Goal: Information Seeking & Learning: Learn about a topic

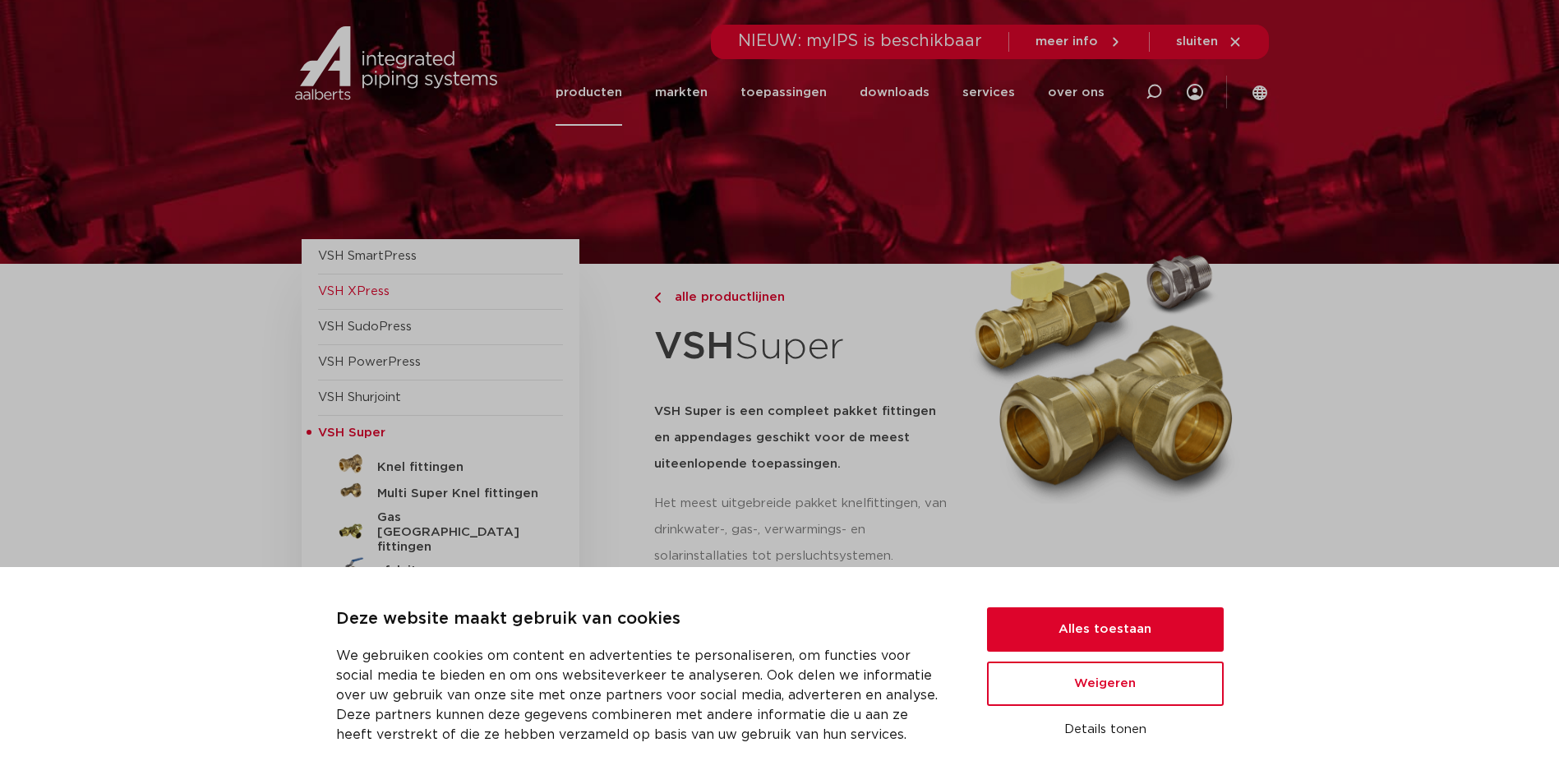
click at [371, 280] on span "VSH XPress" at bounding box center [441, 292] width 245 height 35
click at [1111, 621] on button "Alles toestaan" at bounding box center [1105, 629] width 237 height 45
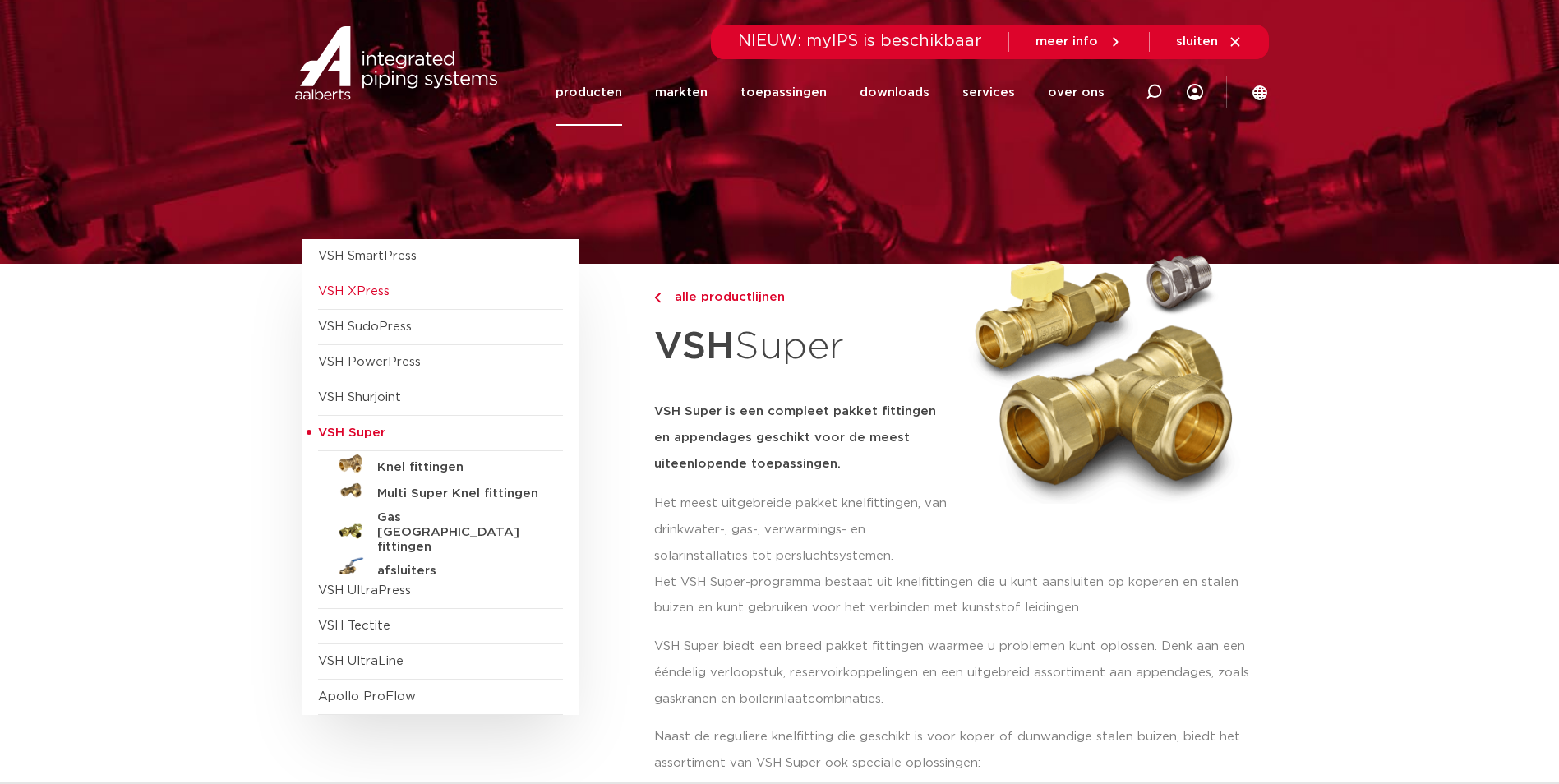
click at [363, 289] on span "VSH XPress" at bounding box center [354, 291] width 72 height 12
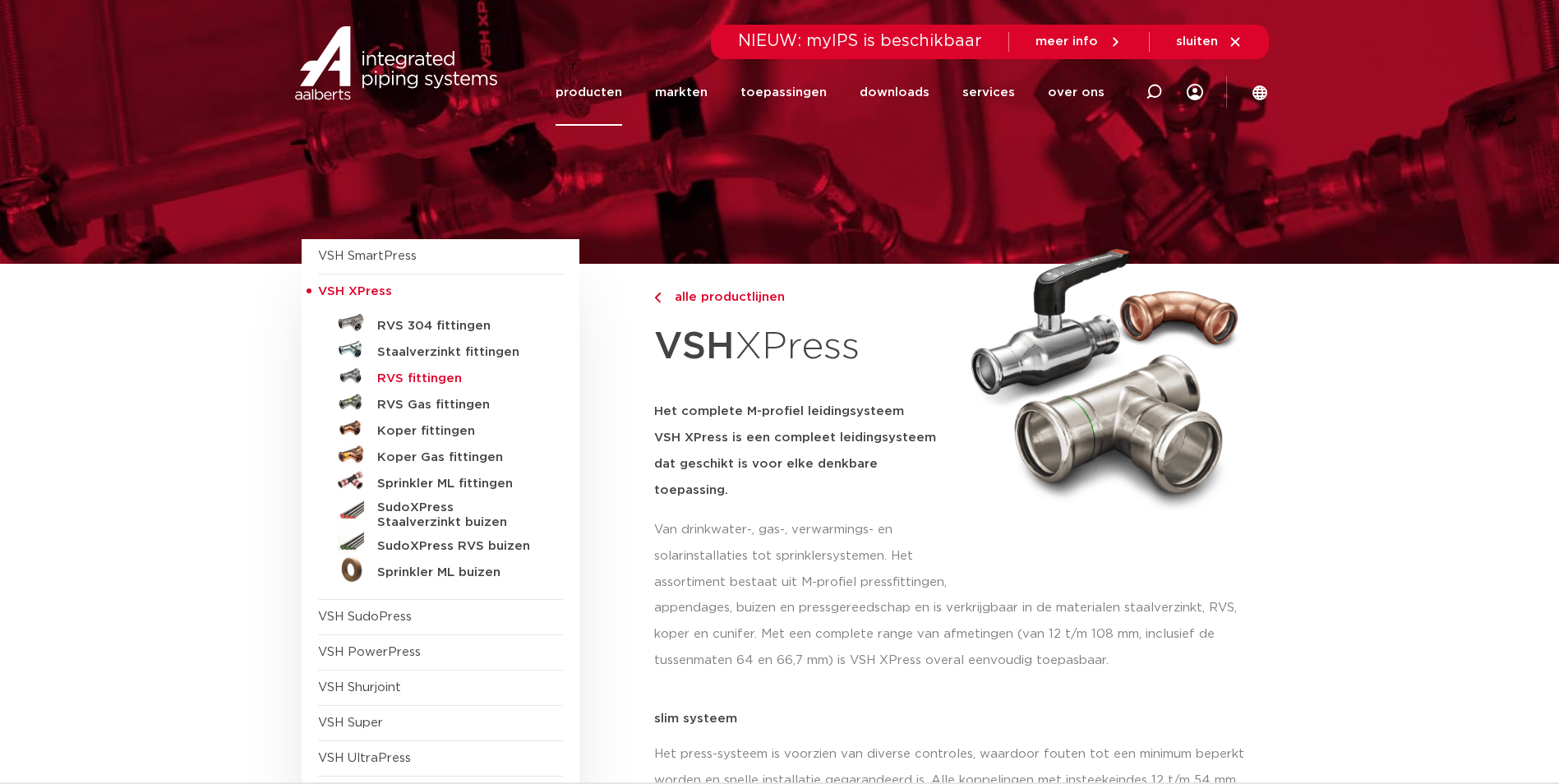
click at [418, 377] on h5 "RVS fittingen" at bounding box center [458, 378] width 163 height 15
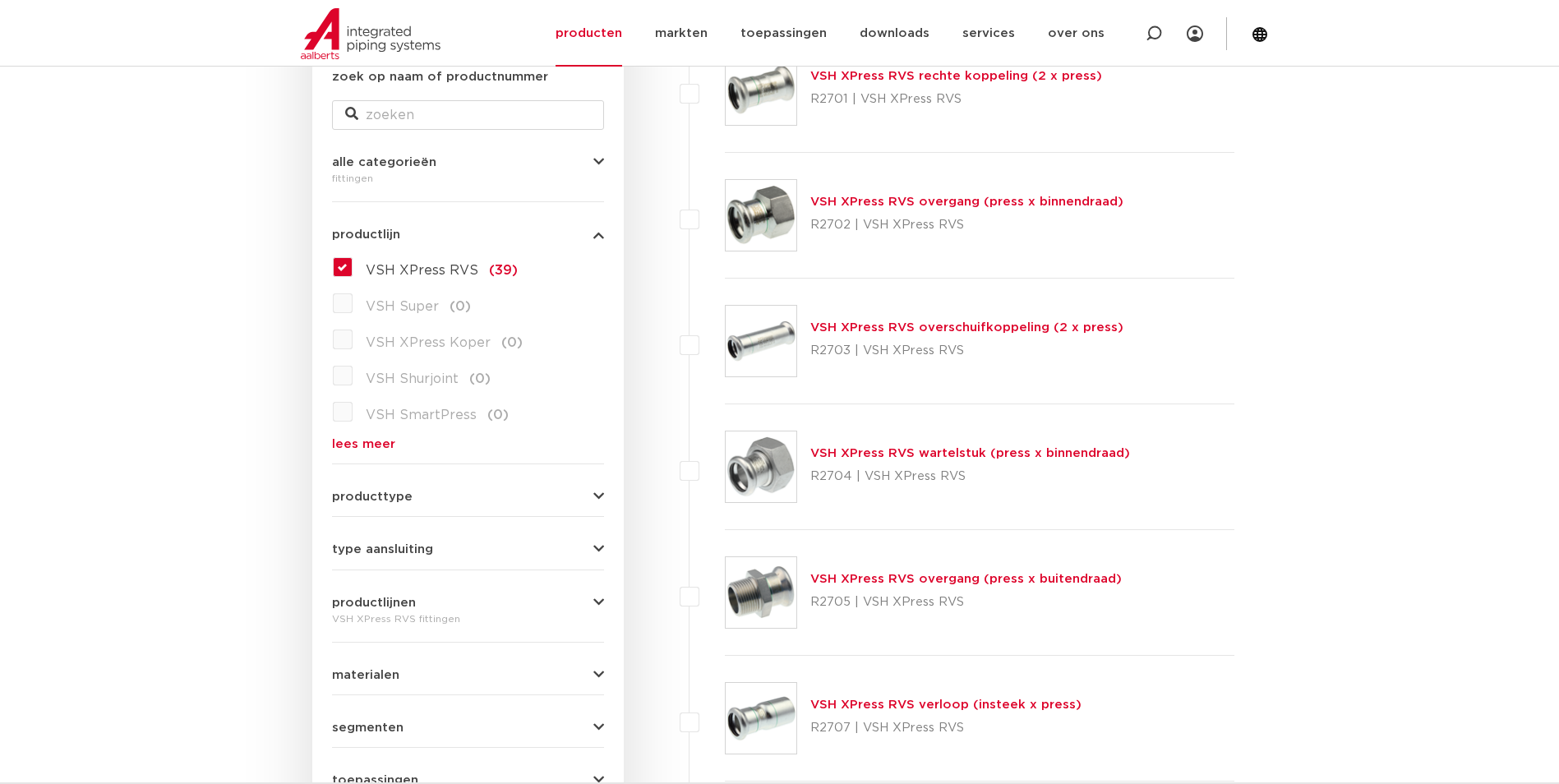
scroll to position [575, 0]
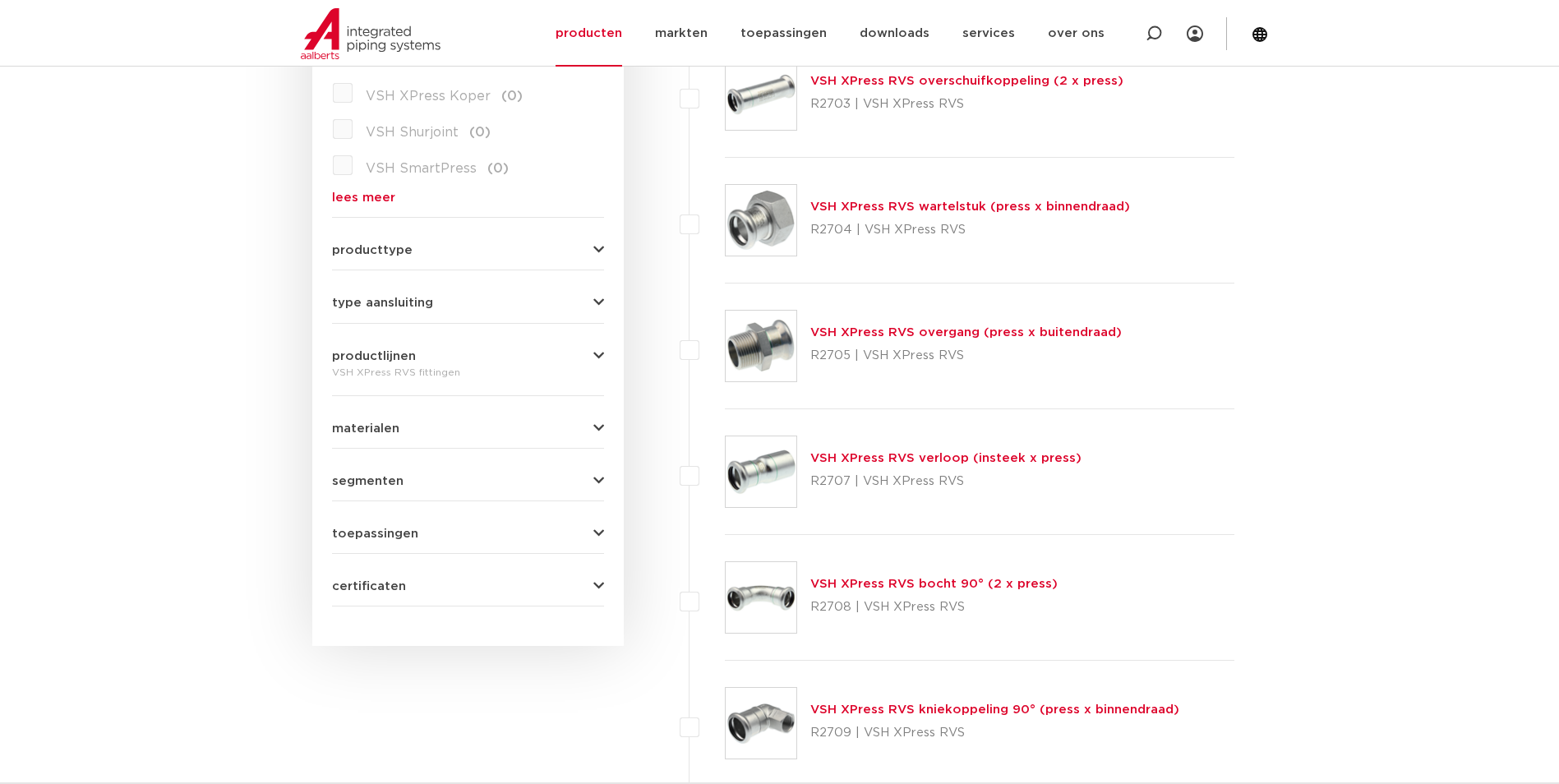
click at [505, 254] on button "producttype" at bounding box center [468, 250] width 272 height 12
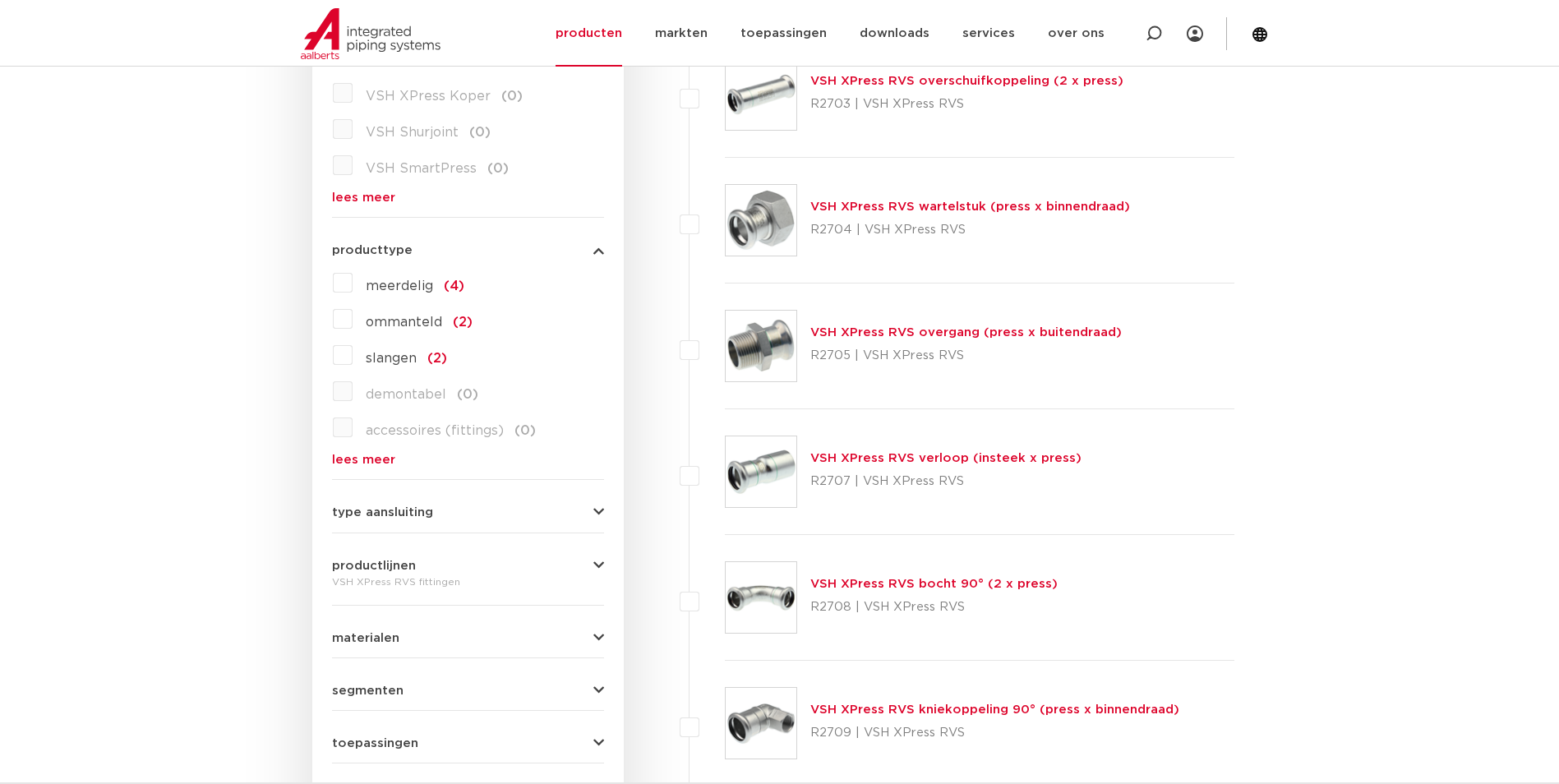
click at [363, 468] on form "zoek op naam of productnummer alle categorieën fittingen fittingen afsluiters b…" at bounding box center [468, 318] width 272 height 995
click at [368, 461] on link "lees meer" at bounding box center [468, 460] width 272 height 12
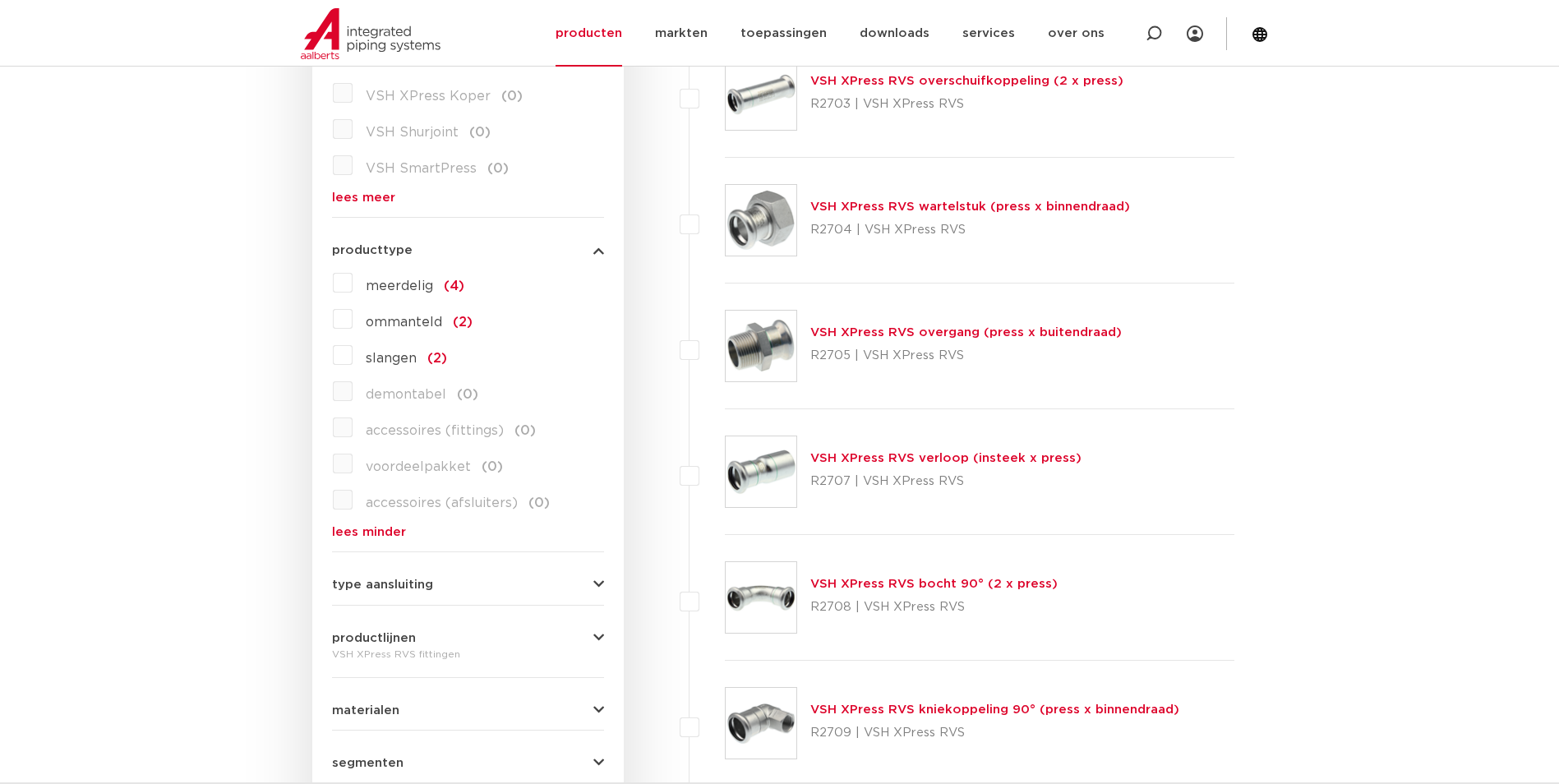
click at [351, 594] on form "zoek op naam of productnummer alle categorieën fittingen fittingen afsluiters b…" at bounding box center [468, 354] width 272 height 1067
click at [396, 584] on span "type aansluiting" at bounding box center [383, 585] width 101 height 12
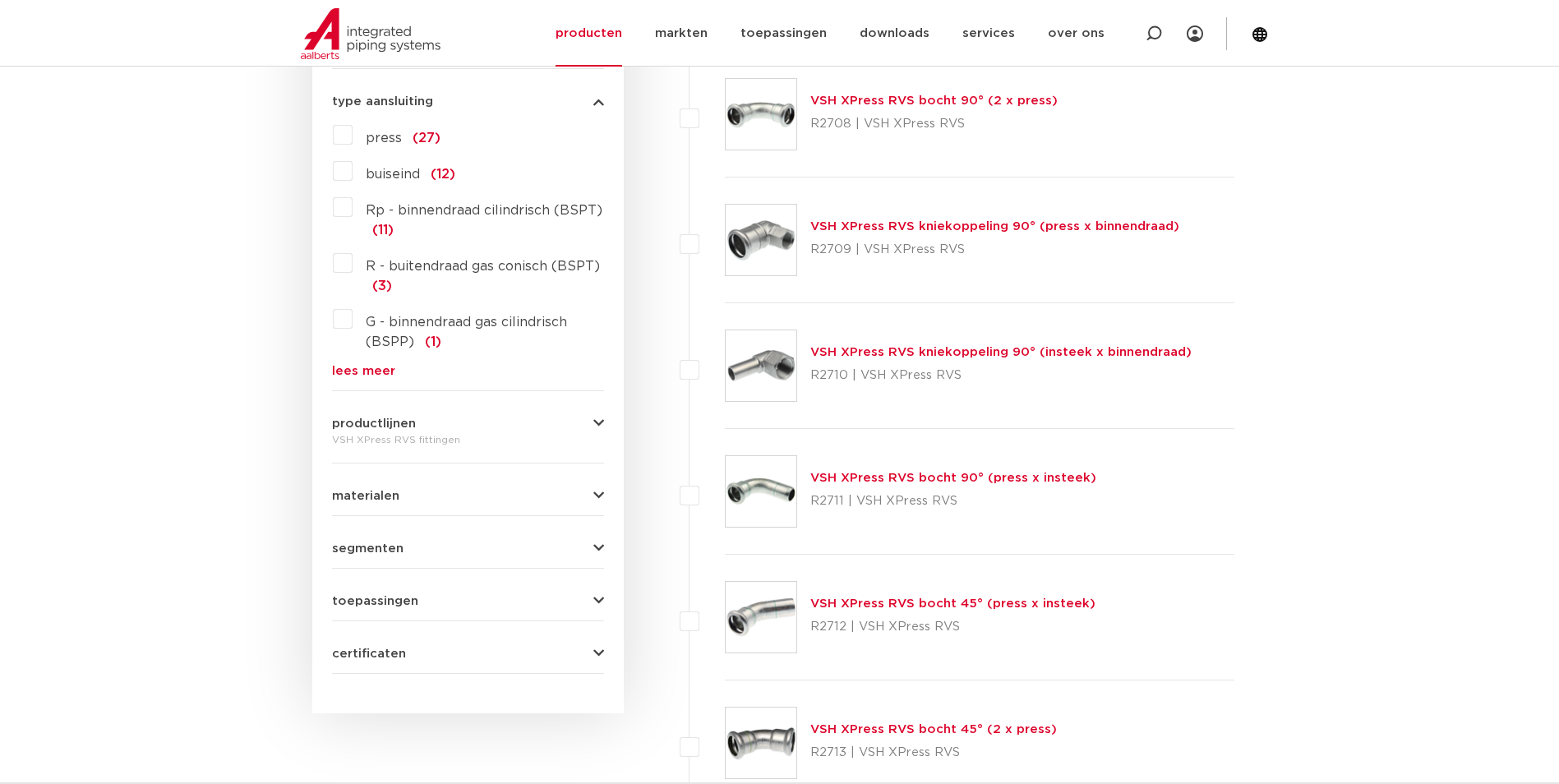
scroll to position [1068, 0]
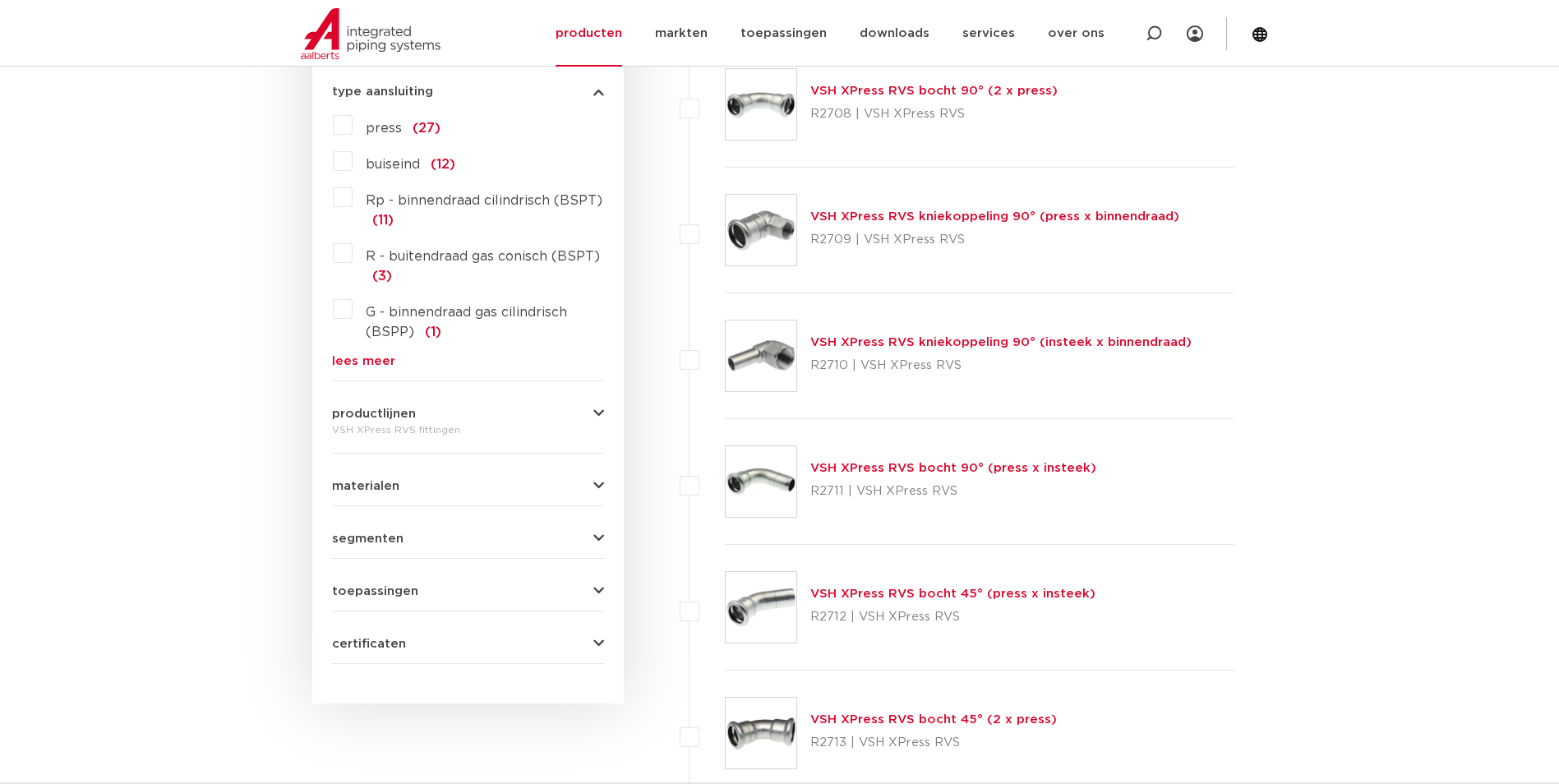
click at [370, 421] on div "VSH XPress RVS fittingen" at bounding box center [468, 429] width 272 height 20
click at [581, 414] on button "productlijnen" at bounding box center [468, 413] width 272 height 12
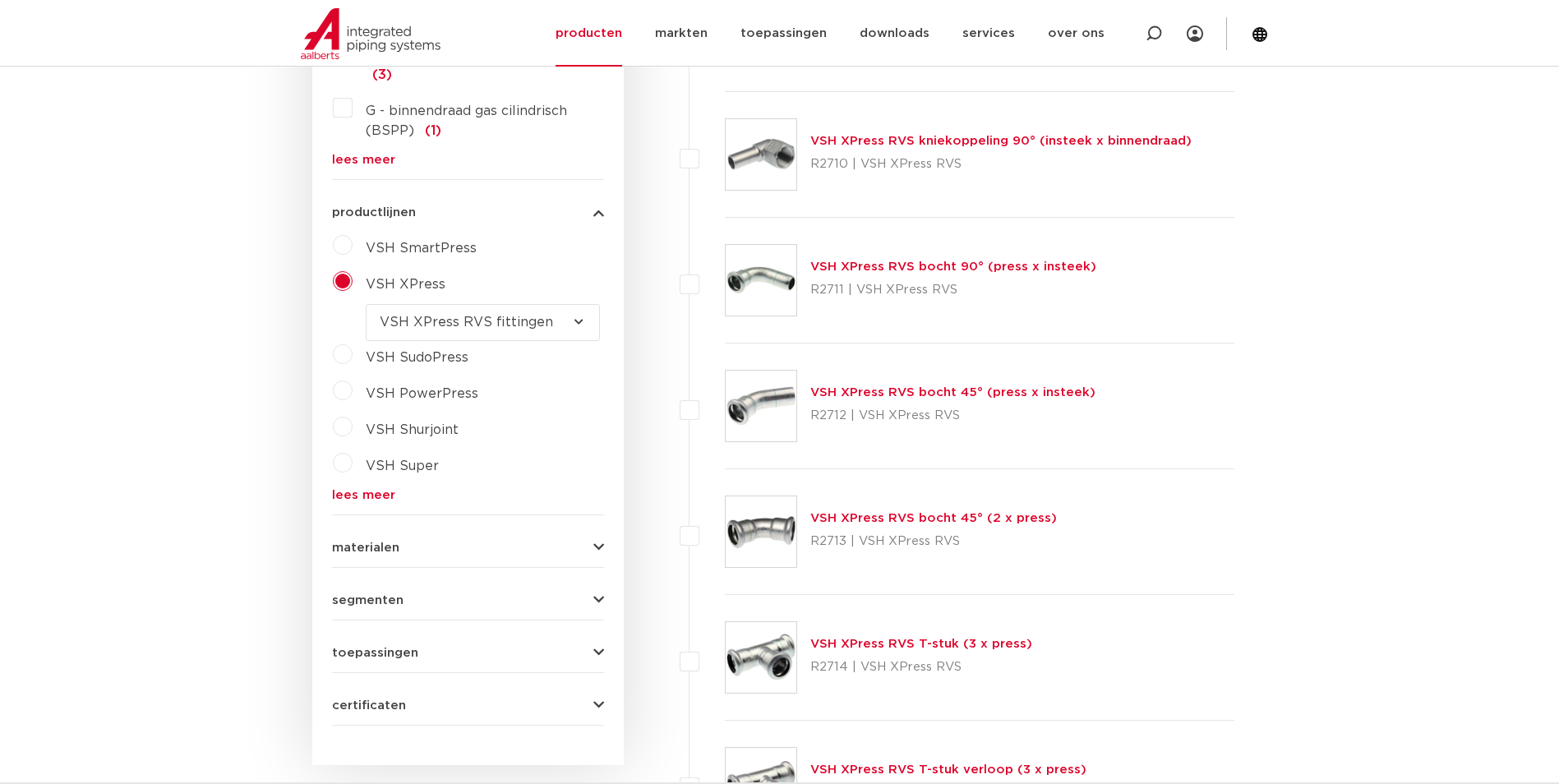
scroll to position [1315, 0]
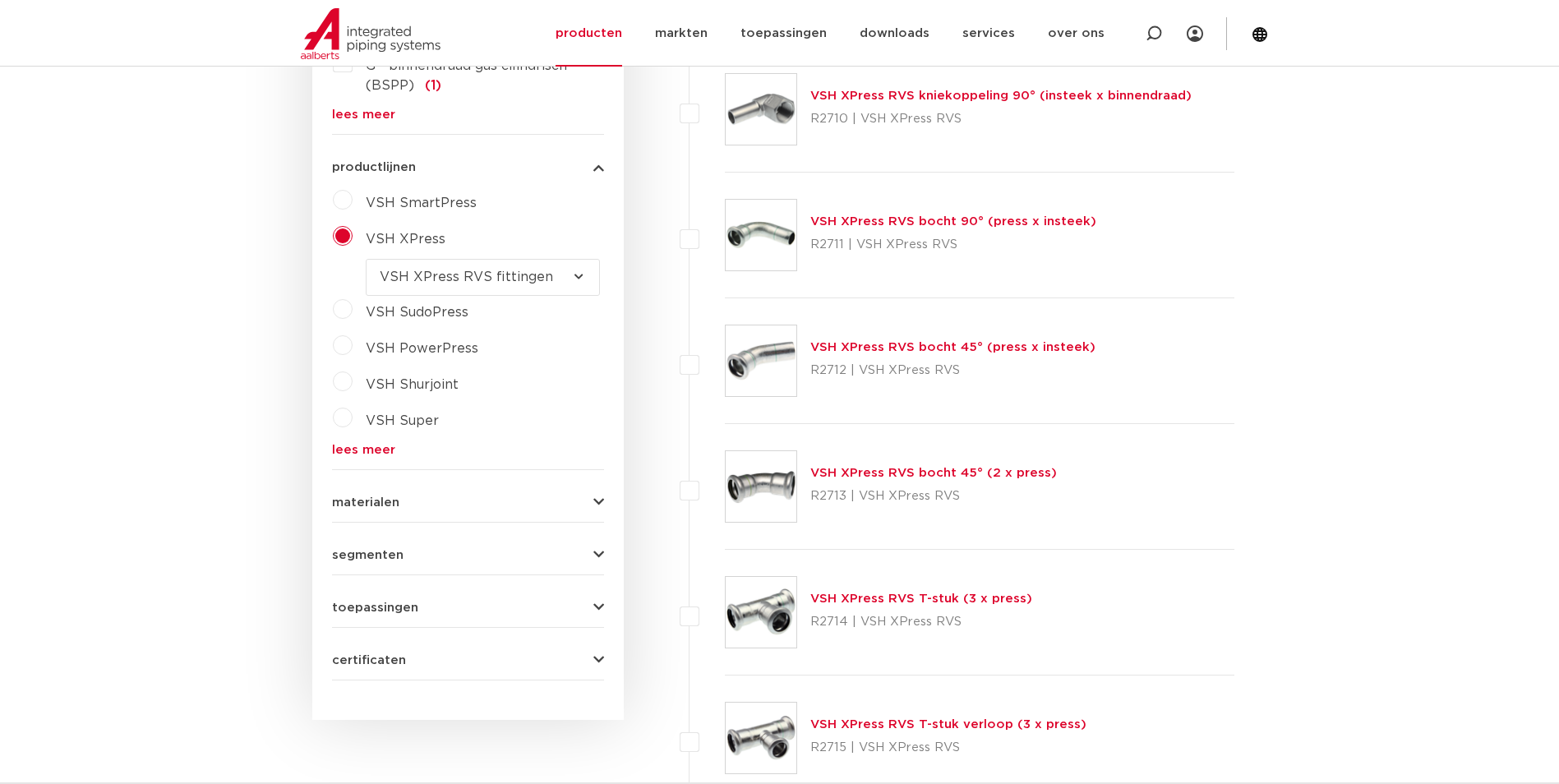
click at [549, 496] on button "materialen" at bounding box center [468, 503] width 272 height 12
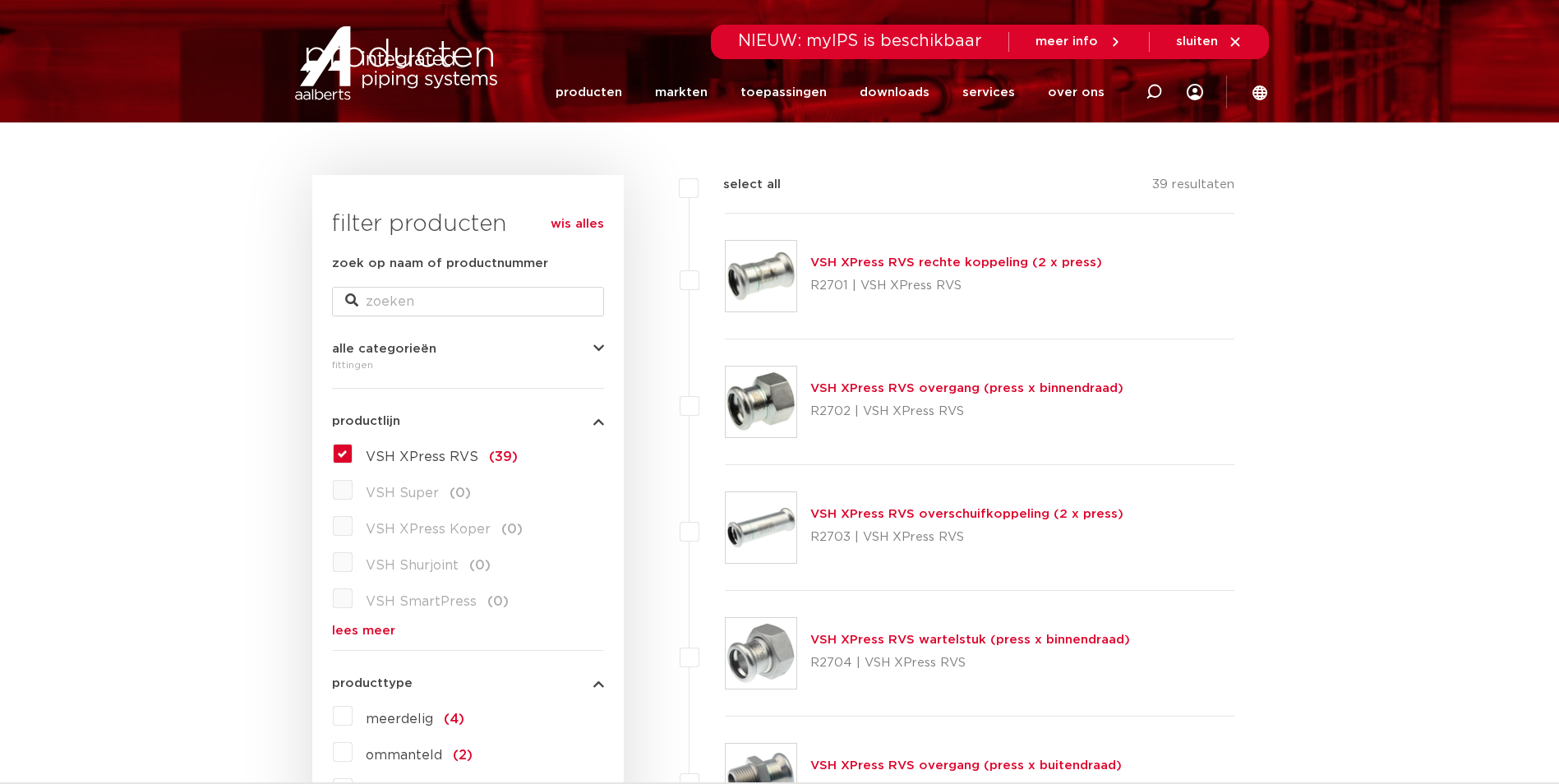
scroll to position [0, 0]
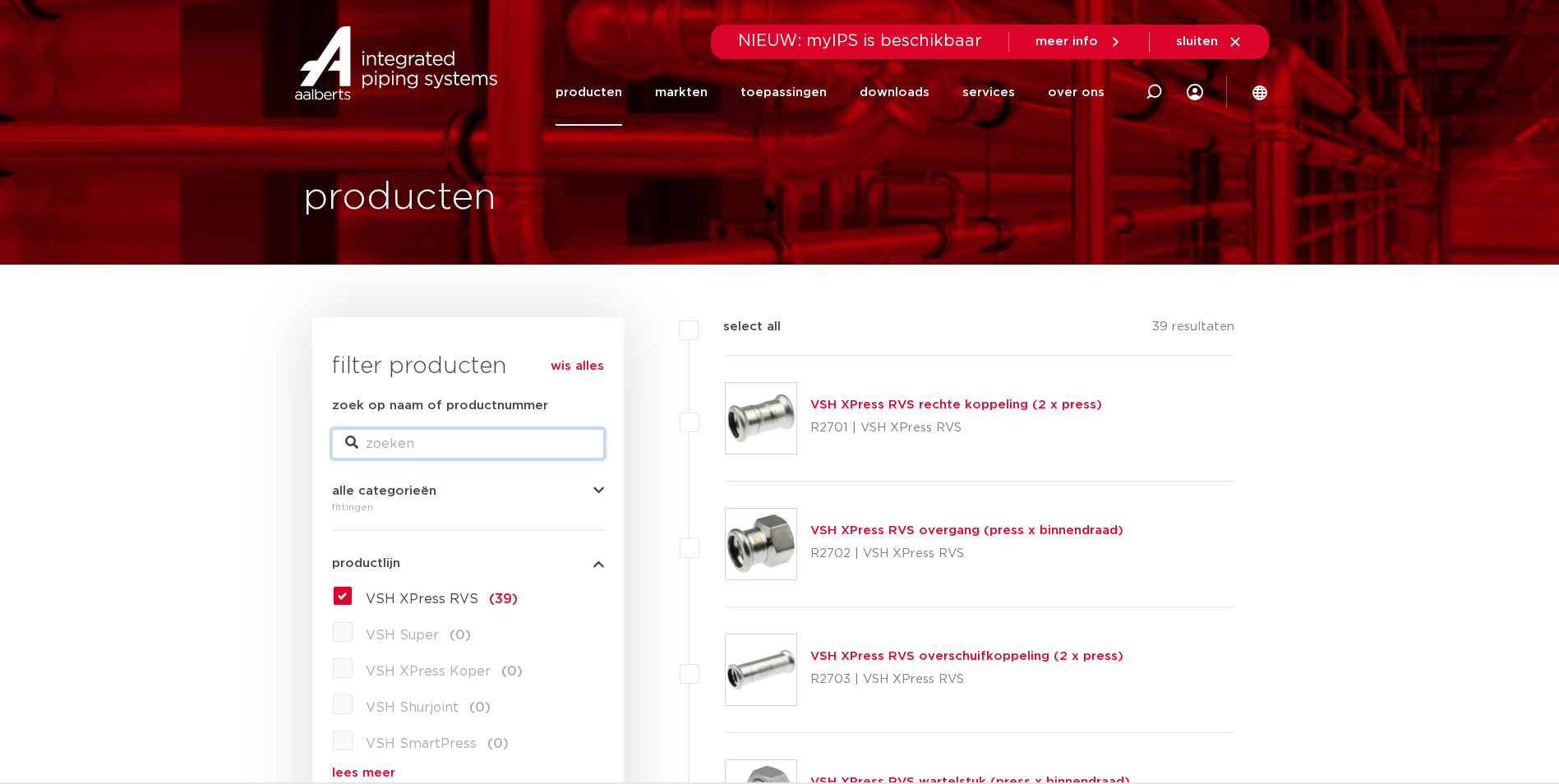
click at [414, 438] on input "zoek op naam of productnummer" at bounding box center [468, 444] width 272 height 30
type input "valve"
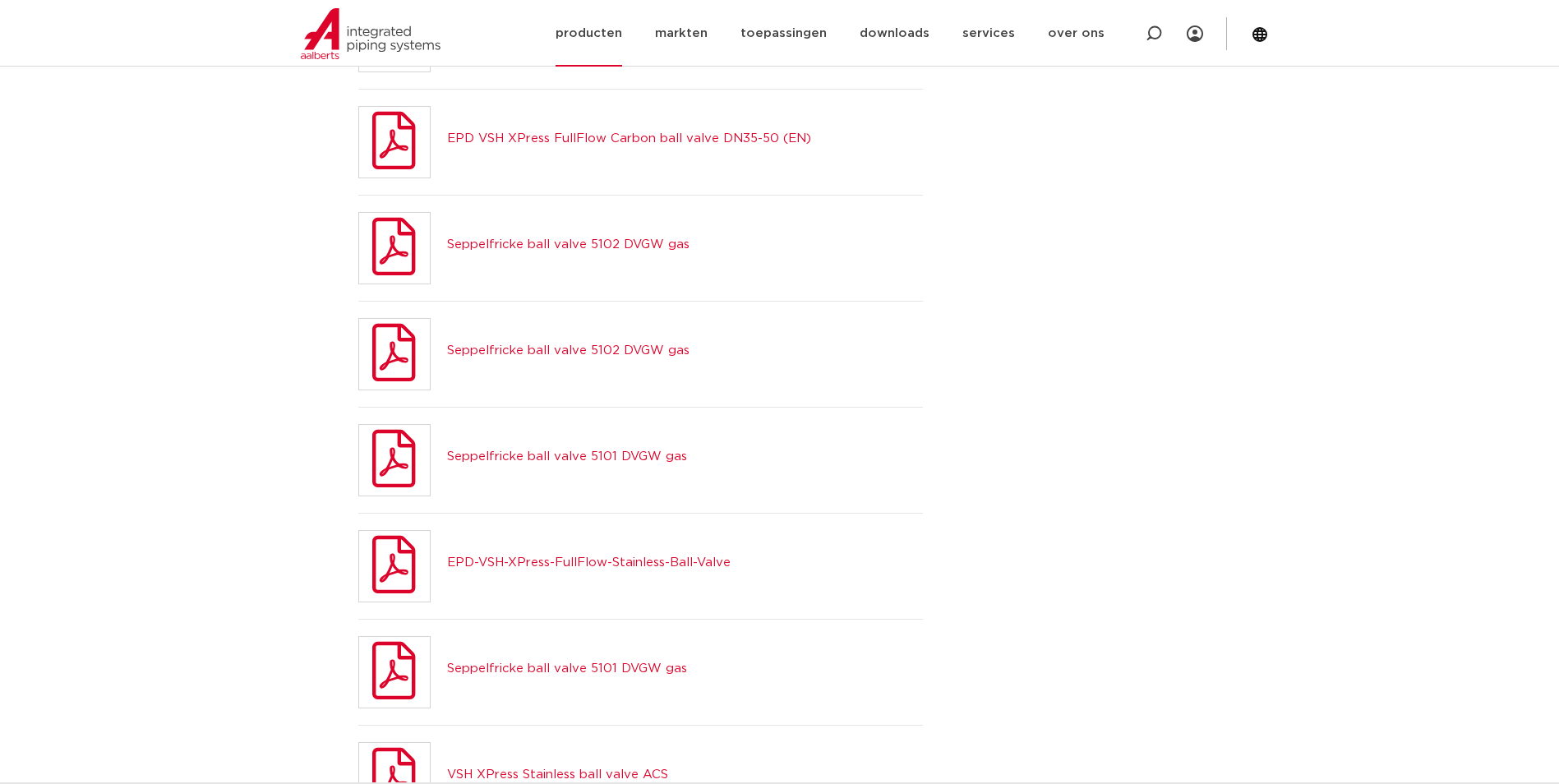
scroll to position [904, 0]
